Goal: Communication & Community: Answer question/provide support

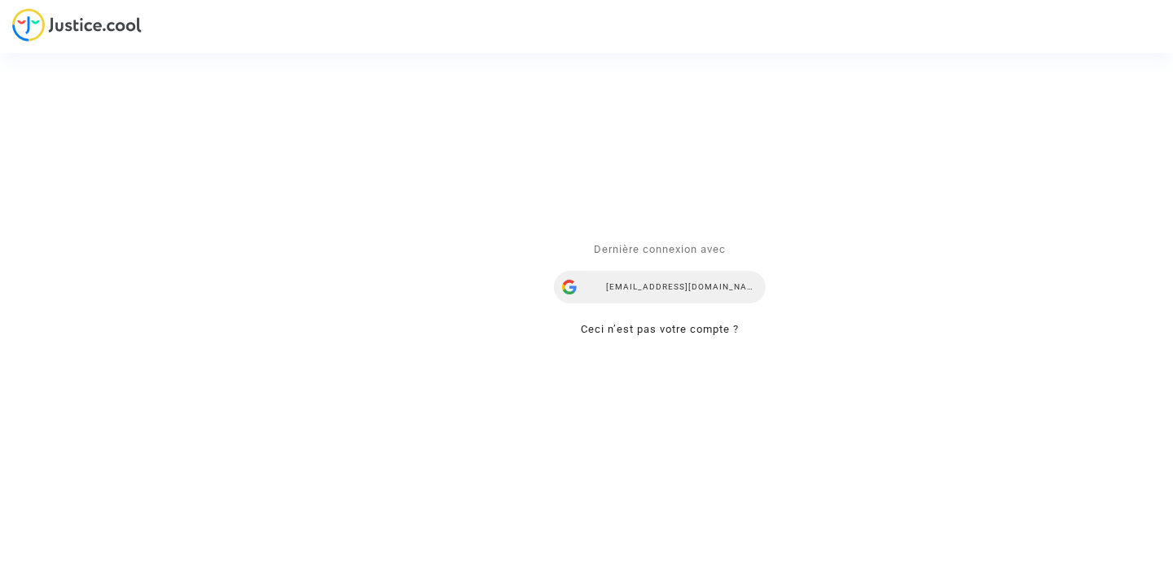
click at [652, 284] on div "[EMAIL_ADDRESS][DOMAIN_NAME]" at bounding box center [660, 287] width 212 height 33
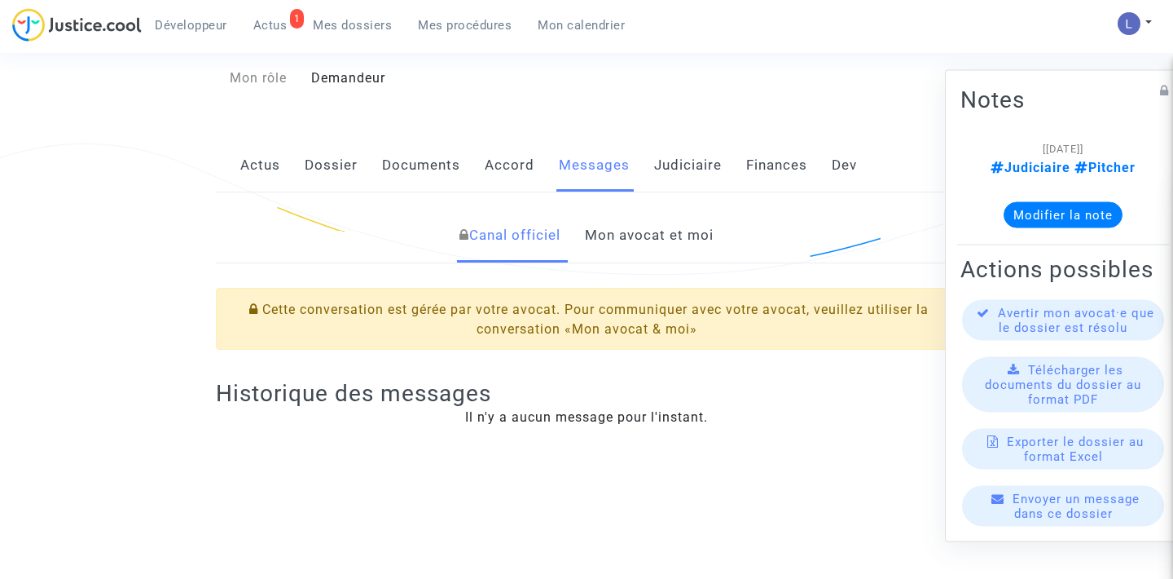
scroll to position [100, 0]
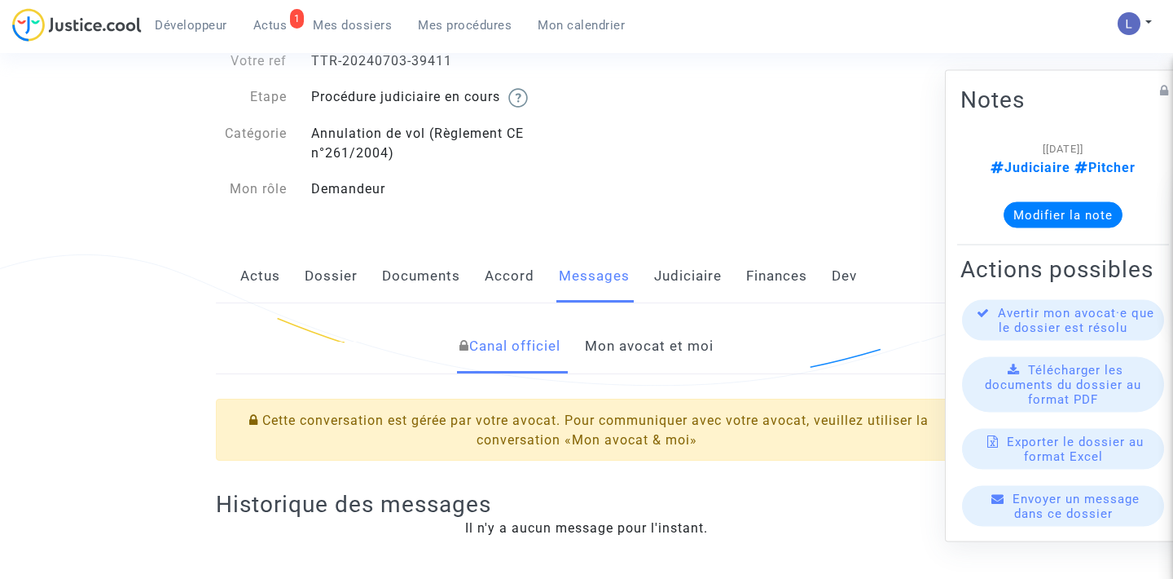
click at [652, 355] on link "Mon avocat et moi" at bounding box center [649, 346] width 129 height 54
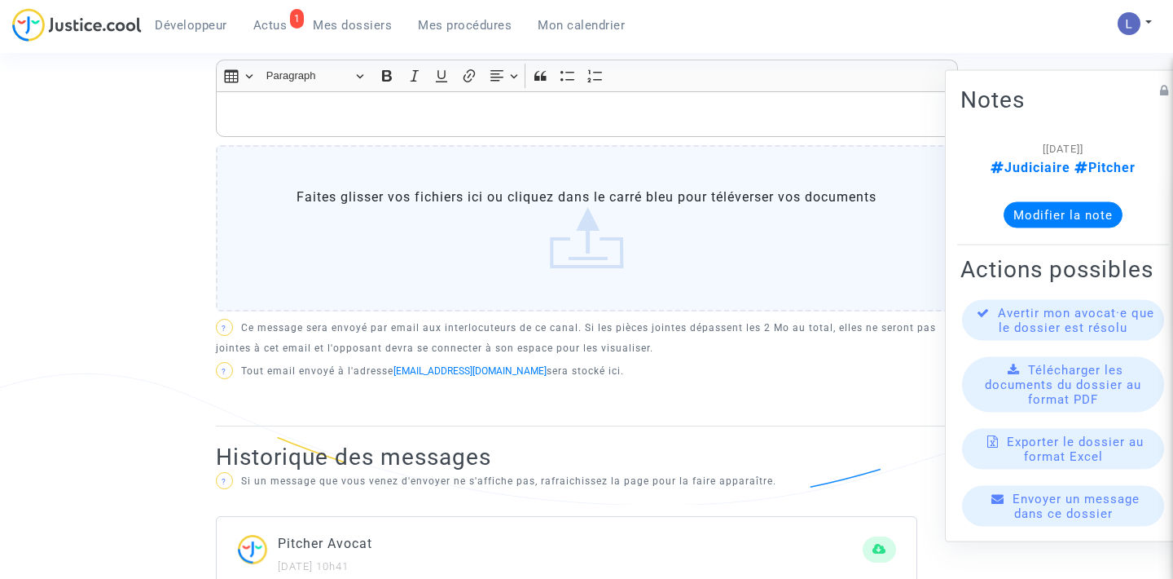
scroll to position [629, 0]
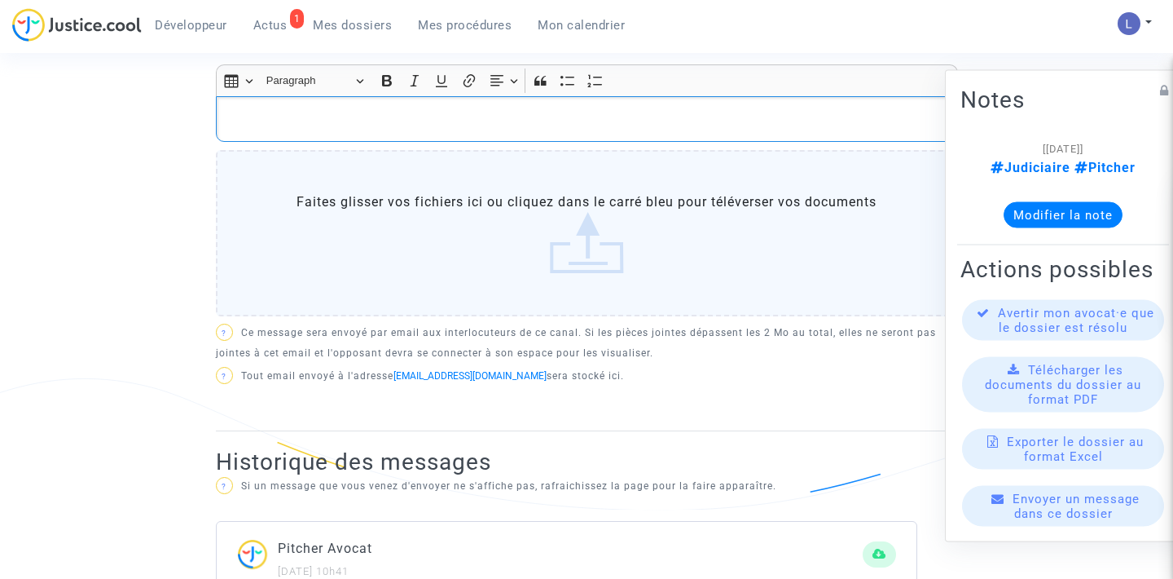
click at [410, 121] on p "Rich Text Editor, main" at bounding box center [586, 119] width 725 height 20
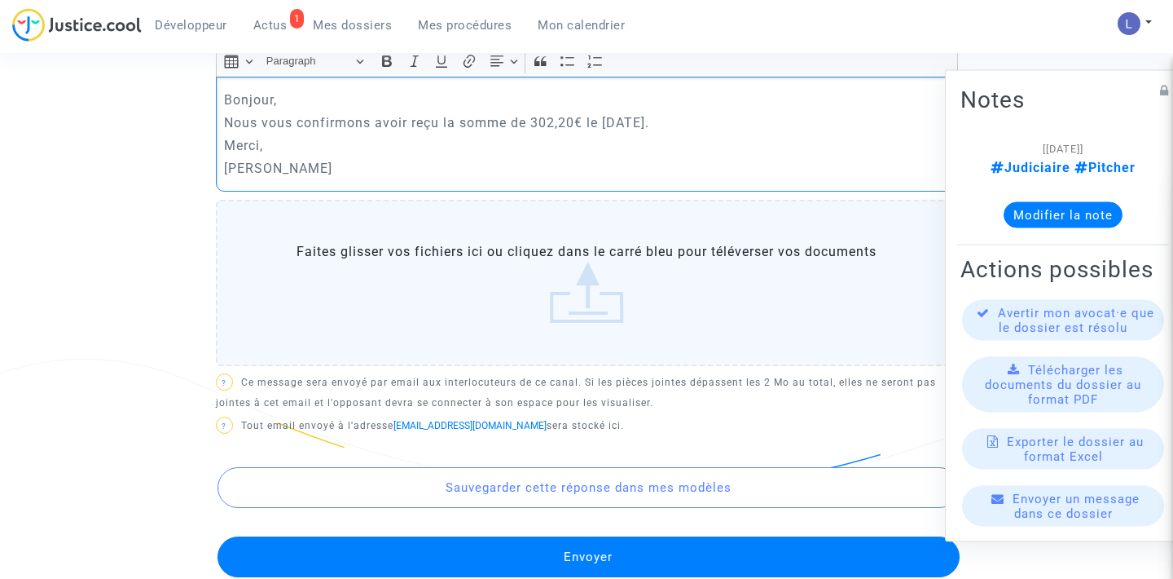
scroll to position [763, 0]
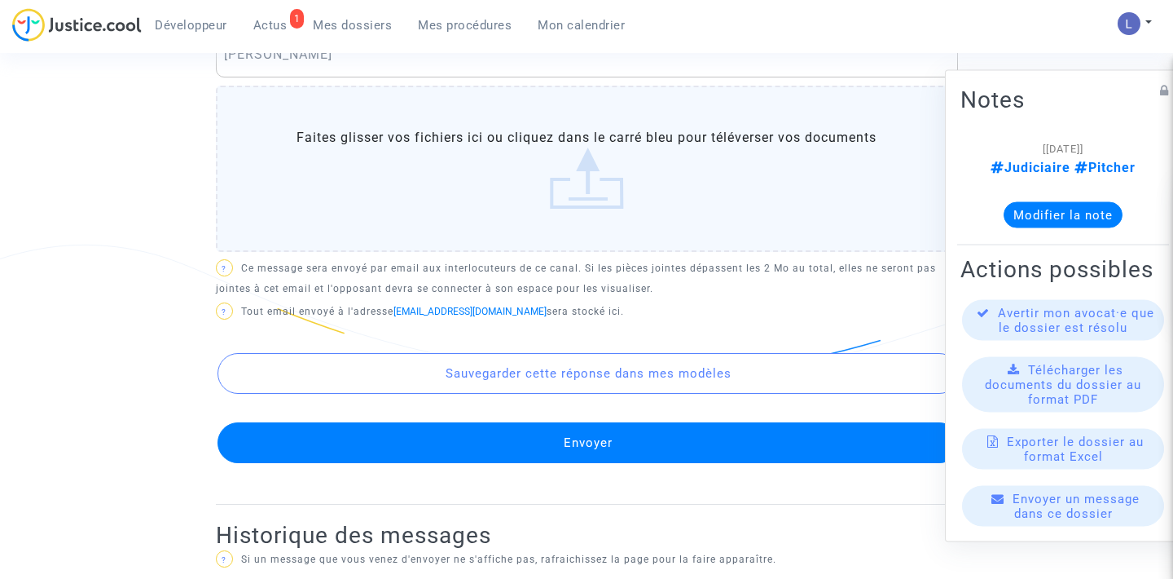
click at [508, 450] on button "Envoyer" at bounding box center [589, 442] width 742 height 41
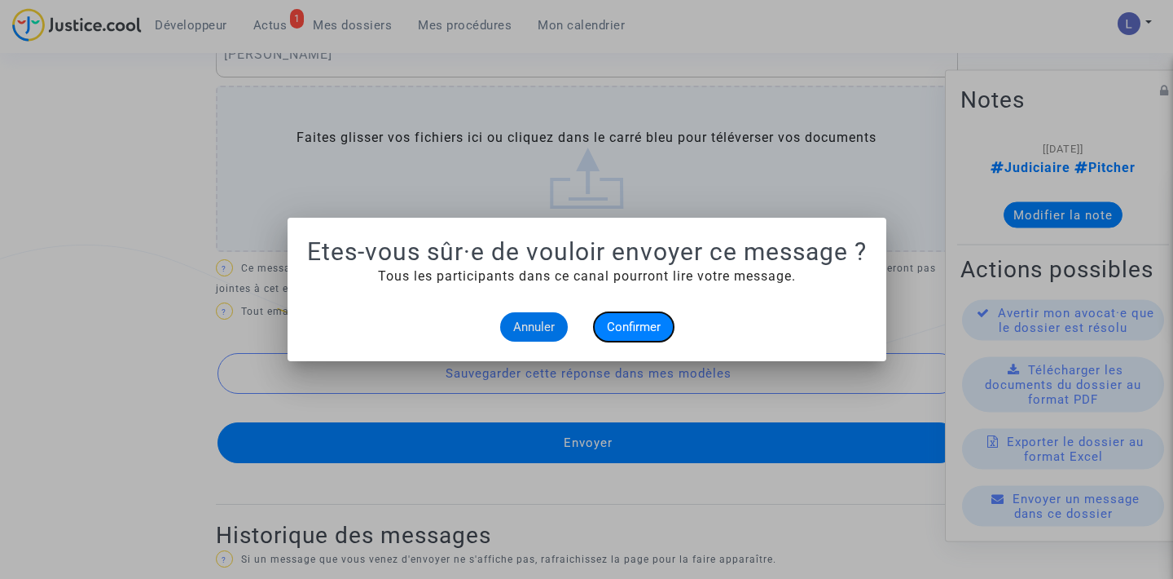
click at [636, 328] on span "Confirmer" at bounding box center [634, 326] width 54 height 15
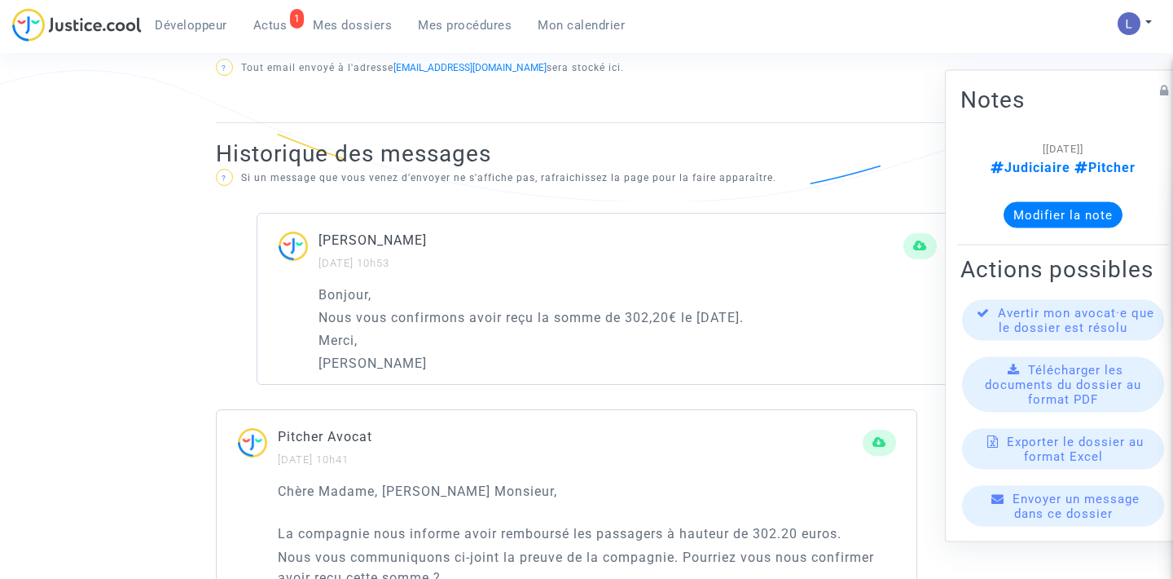
scroll to position [913, 0]
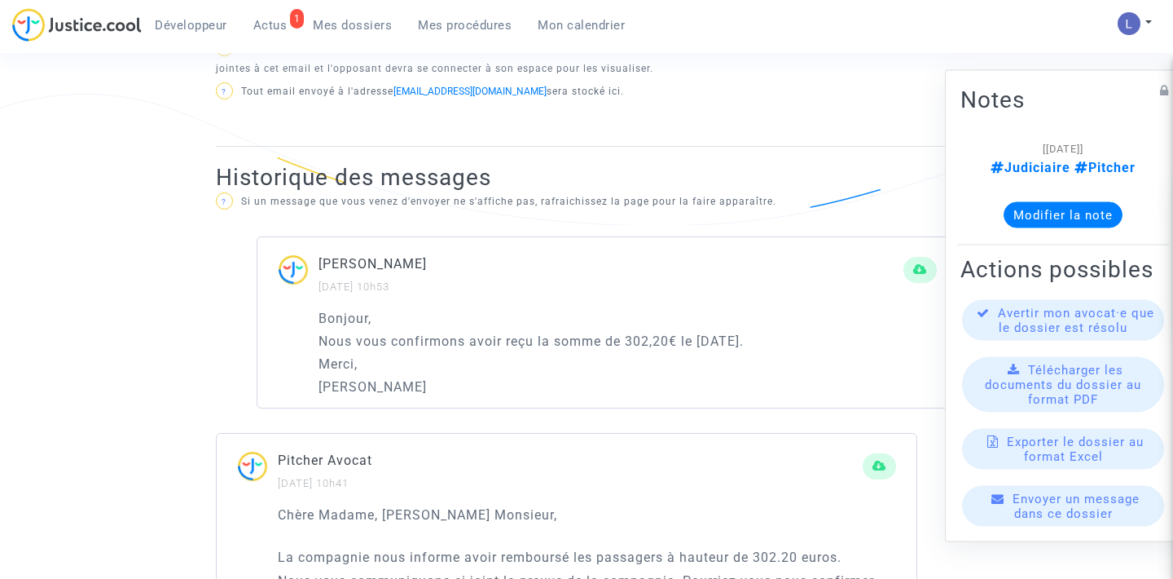
click at [265, 24] on span "Actus" at bounding box center [270, 25] width 34 height 15
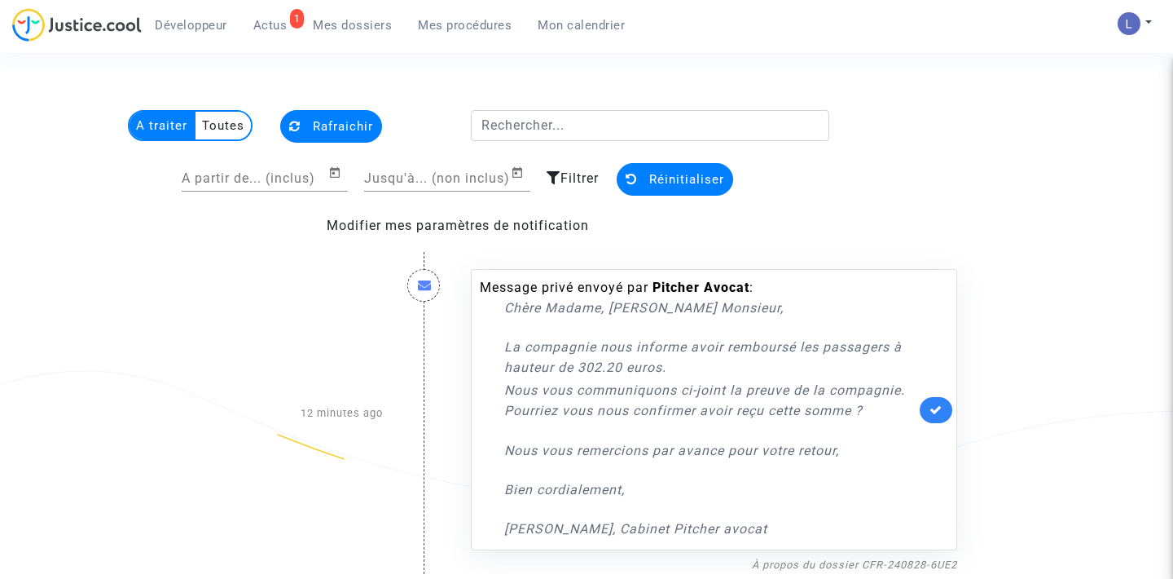
click at [924, 411] on link at bounding box center [936, 410] width 33 height 26
